Goal: Task Accomplishment & Management: Manage account settings

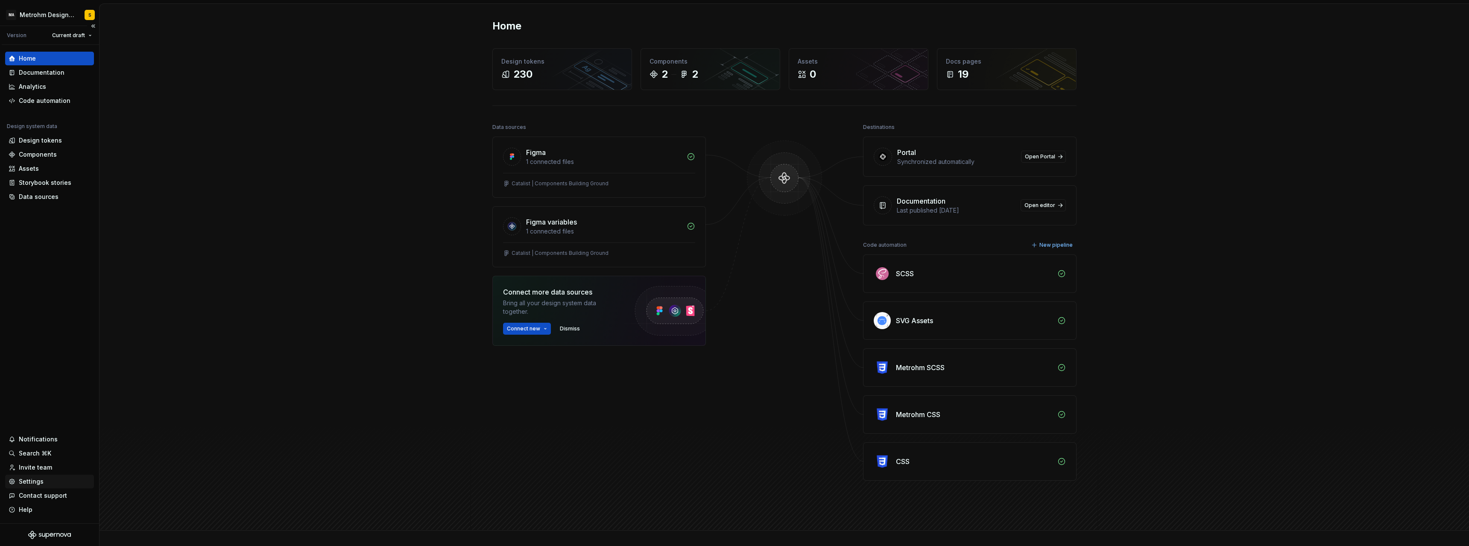
click at [43, 478] on div "Settings" at bounding box center [50, 481] width 82 height 9
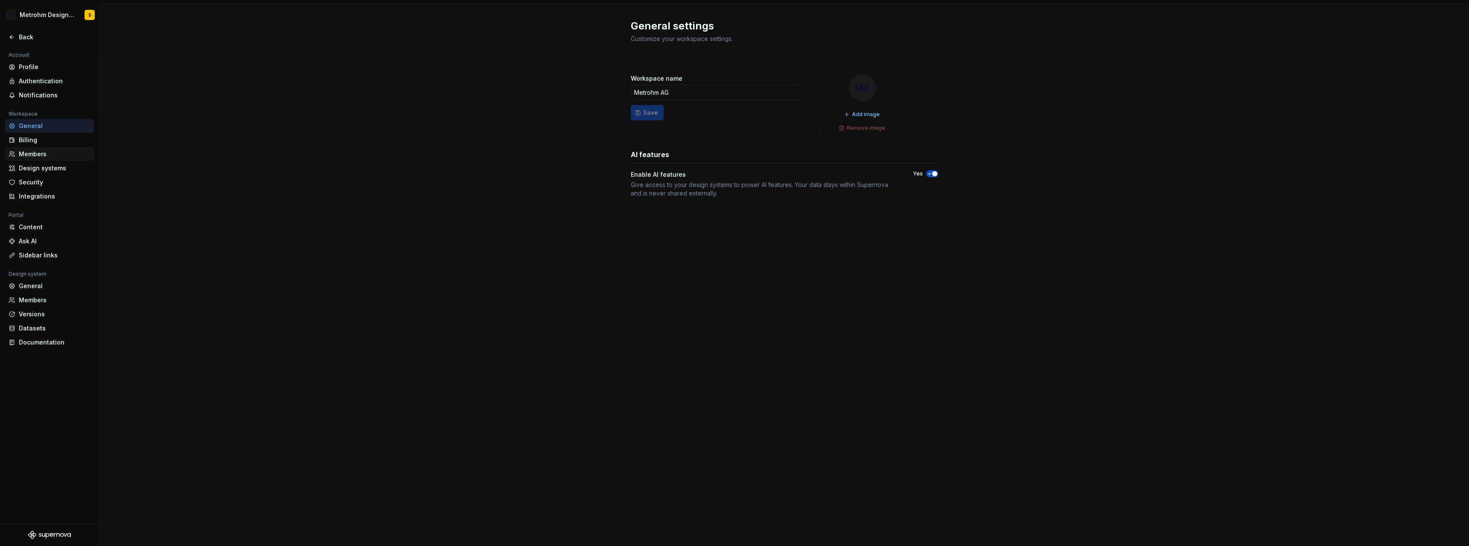
click at [49, 153] on div "Members" at bounding box center [55, 154] width 72 height 9
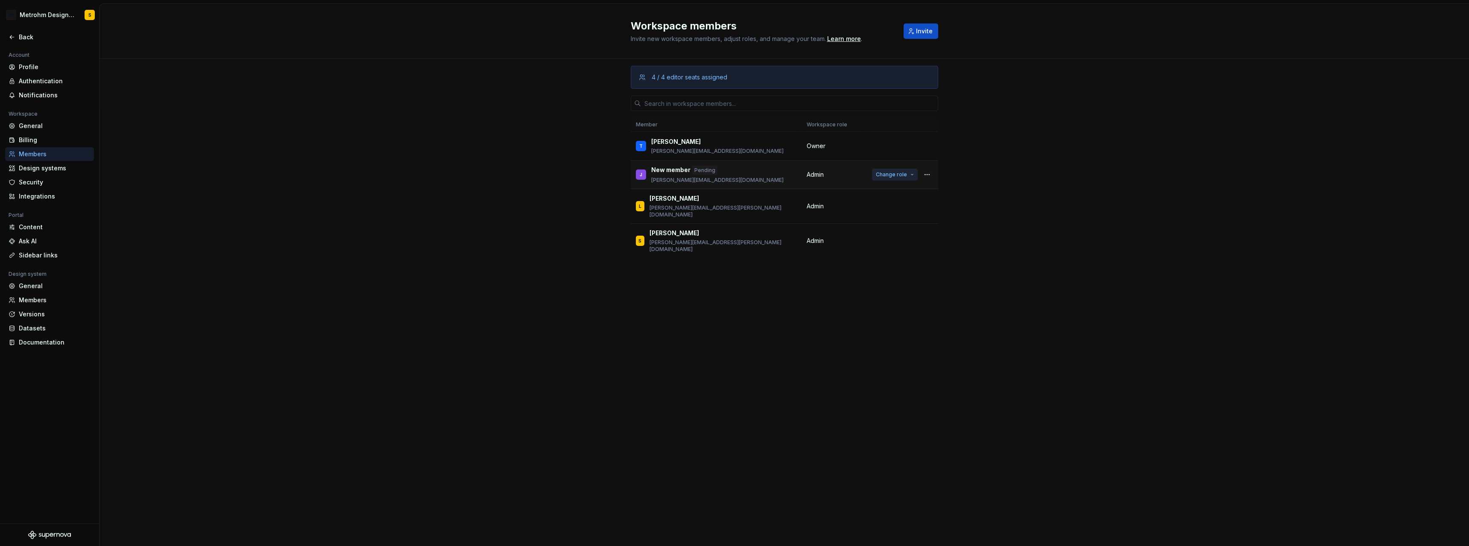
click at [913, 175] on button "Change role" at bounding box center [895, 175] width 46 height 12
click at [70, 19] on html "MA Metrohm Design System S Back Account Profile Authentication Notifications Wo…" at bounding box center [734, 273] width 1469 height 546
click at [32, 93] on div "Sign out" at bounding box center [71, 92] width 105 height 9
